Goal: Task Accomplishment & Management: Use online tool/utility

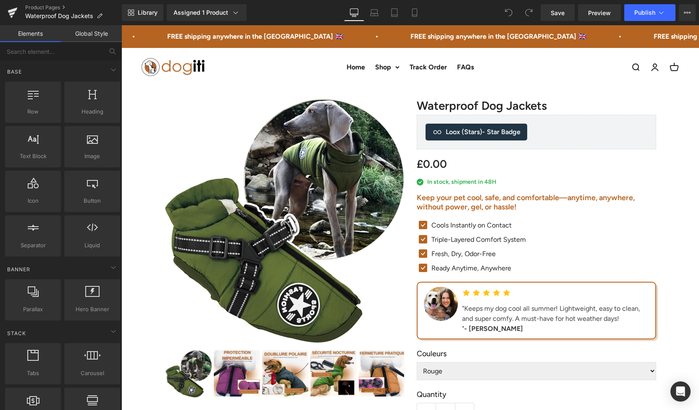
click at [490, 197] on h2 "Keep your pet cool, safe, and comfortable—anytime, anywhere, without power, gel…" at bounding box center [536, 202] width 239 height 18
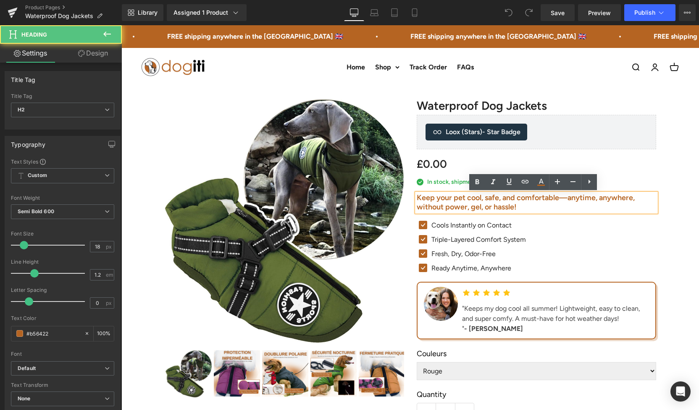
click at [493, 193] on h2 "Keep your pet cool, safe, and comfortable—anytime, anywhere, without power, gel…" at bounding box center [536, 202] width 239 height 18
click at [492, 197] on h2 "Keep your pet cool, safe, and comfortable—anytime, anywhere, without power, gel…" at bounding box center [536, 202] width 239 height 18
click at [493, 193] on h2 "Keep your pet cool, safe, and comfortable—anytime, anywhere, without power, gel…" at bounding box center [536, 202] width 239 height 18
click at [420, 205] on h2 "Keep your pet cool, safe, and comfortable—anytime, anywhere, without power, gel…" at bounding box center [536, 202] width 239 height 18
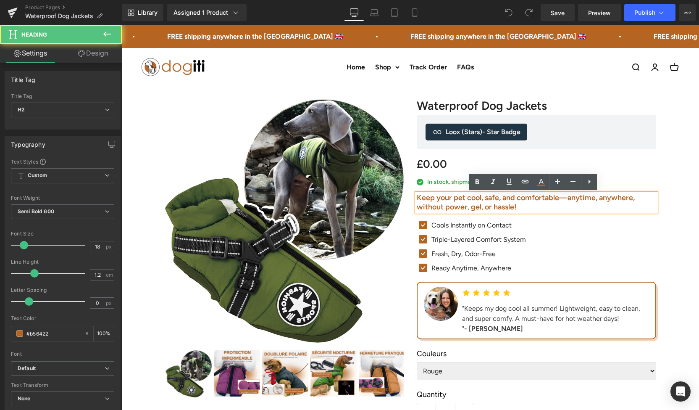
click at [420, 205] on h2 "Keep your pet cool, safe, and comfortable—anytime, anywhere, without power, gel…" at bounding box center [536, 202] width 239 height 18
paste div
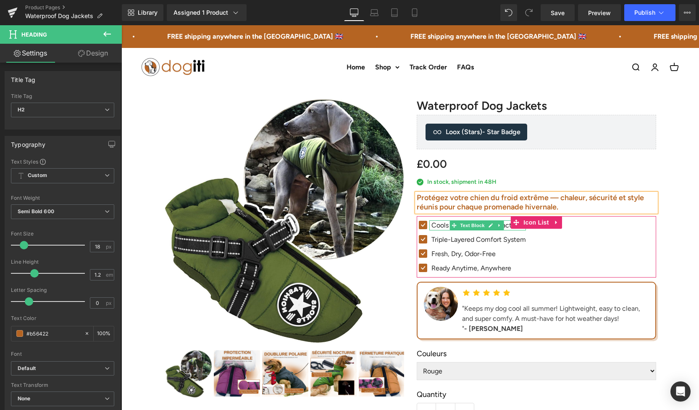
click at [458, 224] on span "Text Block" at bounding box center [472, 225] width 28 height 10
drag, startPoint x: 457, startPoint y: 224, endPoint x: 486, endPoint y: 225, distance: 29.0
click at [458, 224] on span "Text Block" at bounding box center [472, 225] width 28 height 10
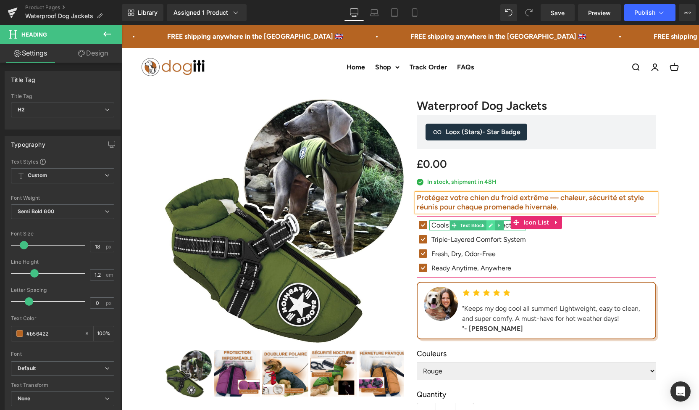
click at [489, 225] on icon at bounding box center [491, 225] width 4 height 4
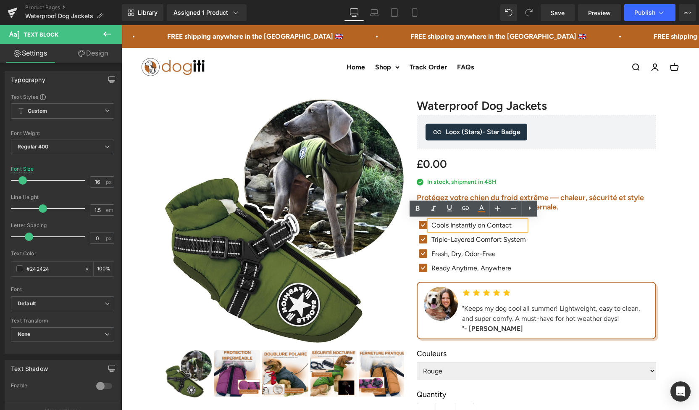
click at [486, 225] on p "Cools Instantly on Contact" at bounding box center [478, 225] width 95 height 10
paste div
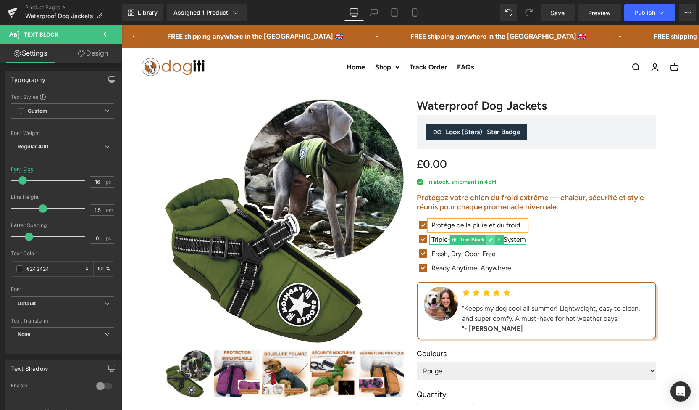
click at [489, 239] on icon at bounding box center [491, 239] width 4 height 4
click at [487, 239] on p "Triple-Layered Comfort System" at bounding box center [478, 239] width 95 height 10
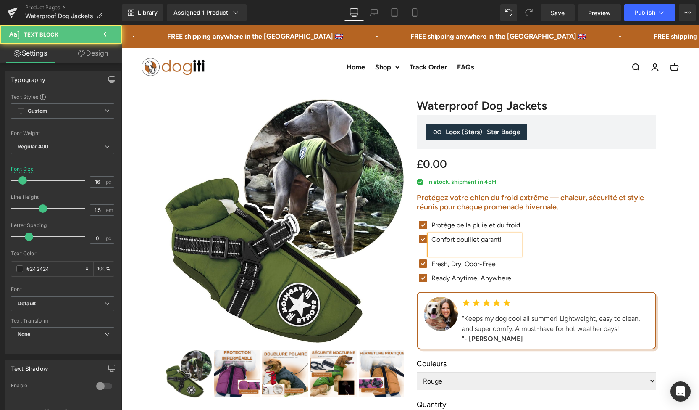
click at [453, 253] on p at bounding box center [475, 250] width 89 height 10
